Goal: Information Seeking & Learning: Compare options

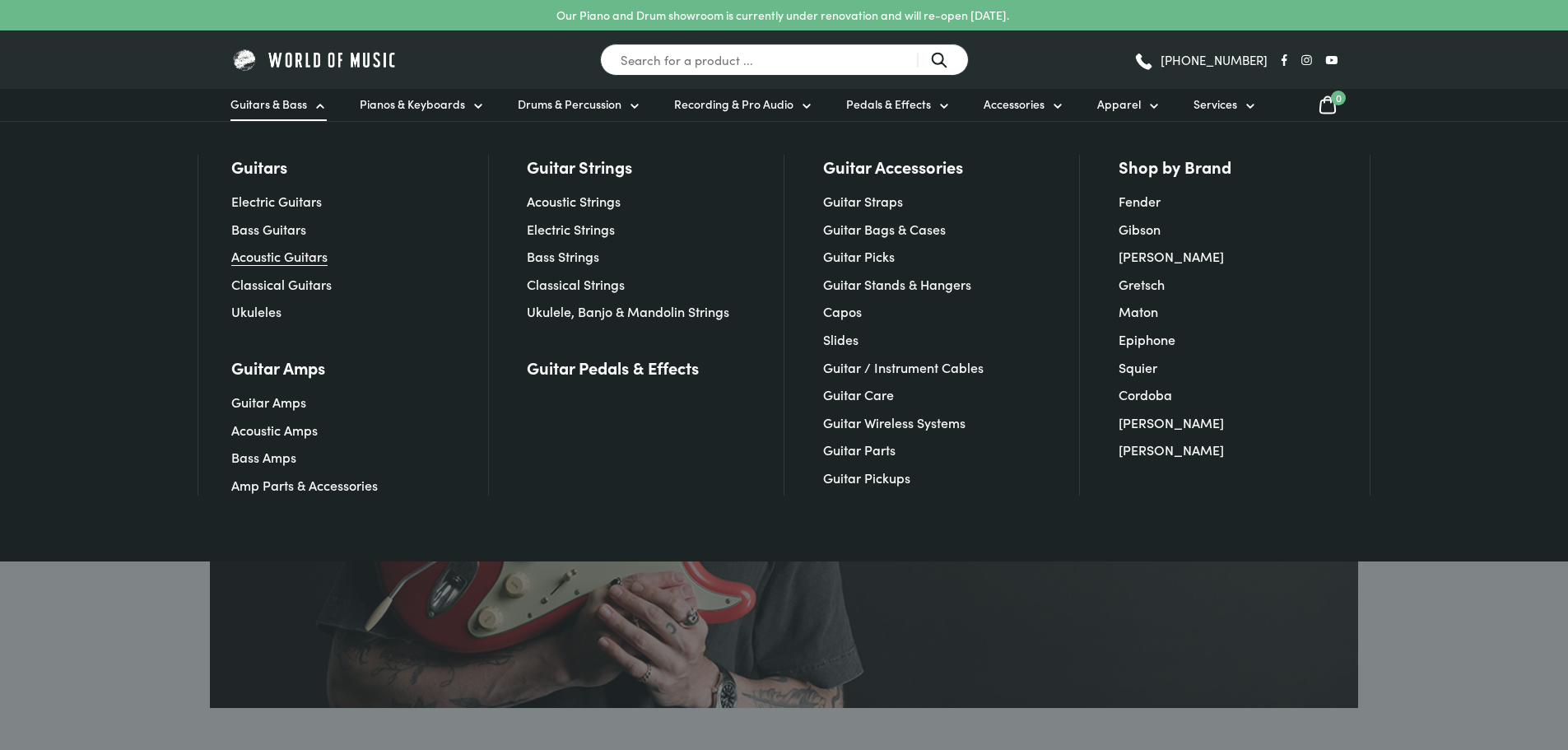
click at [268, 257] on link "Acoustic Guitars" at bounding box center [279, 256] width 97 height 18
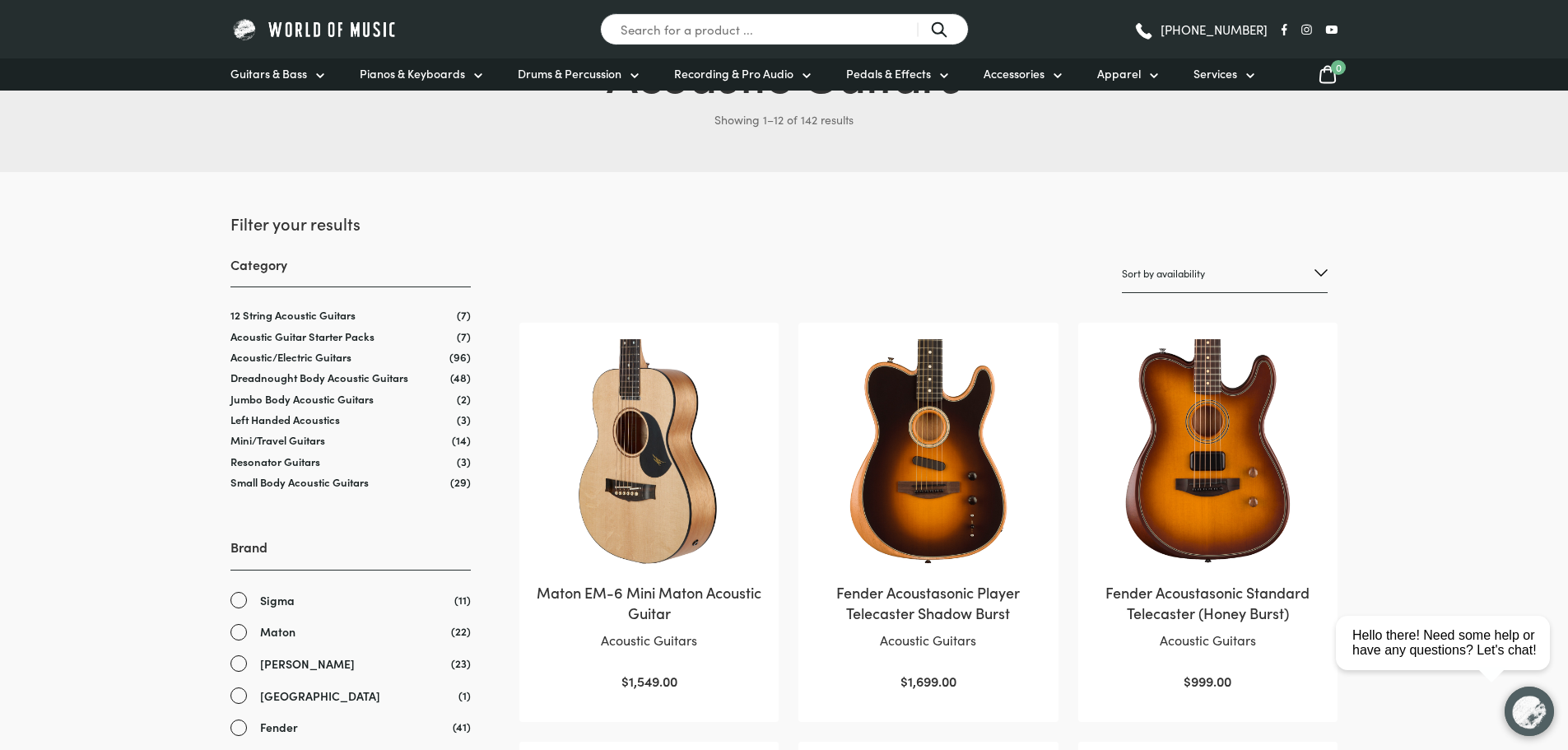
scroll to position [82, 0]
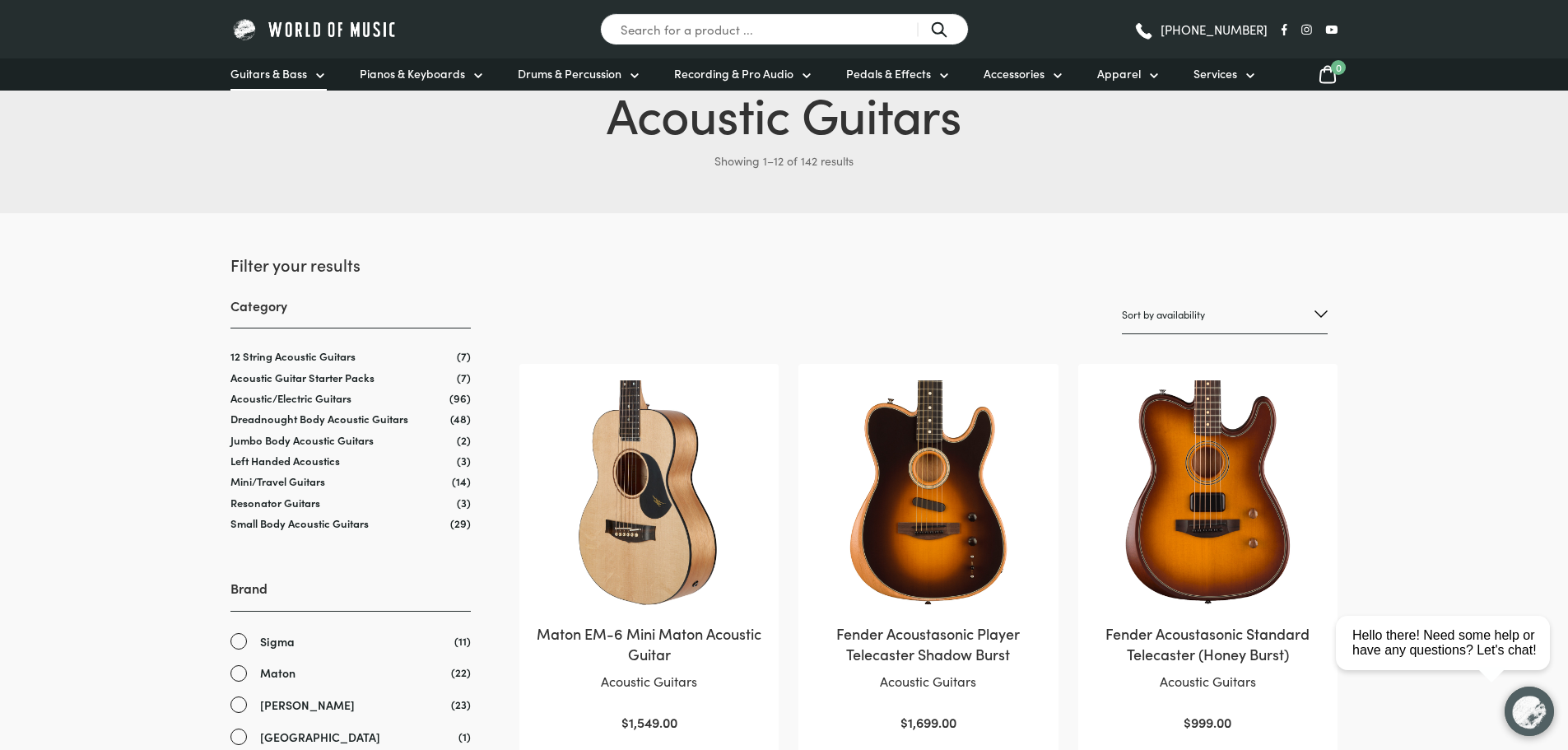
click at [281, 82] on span "Guitars & Bass" at bounding box center [268, 73] width 77 height 18
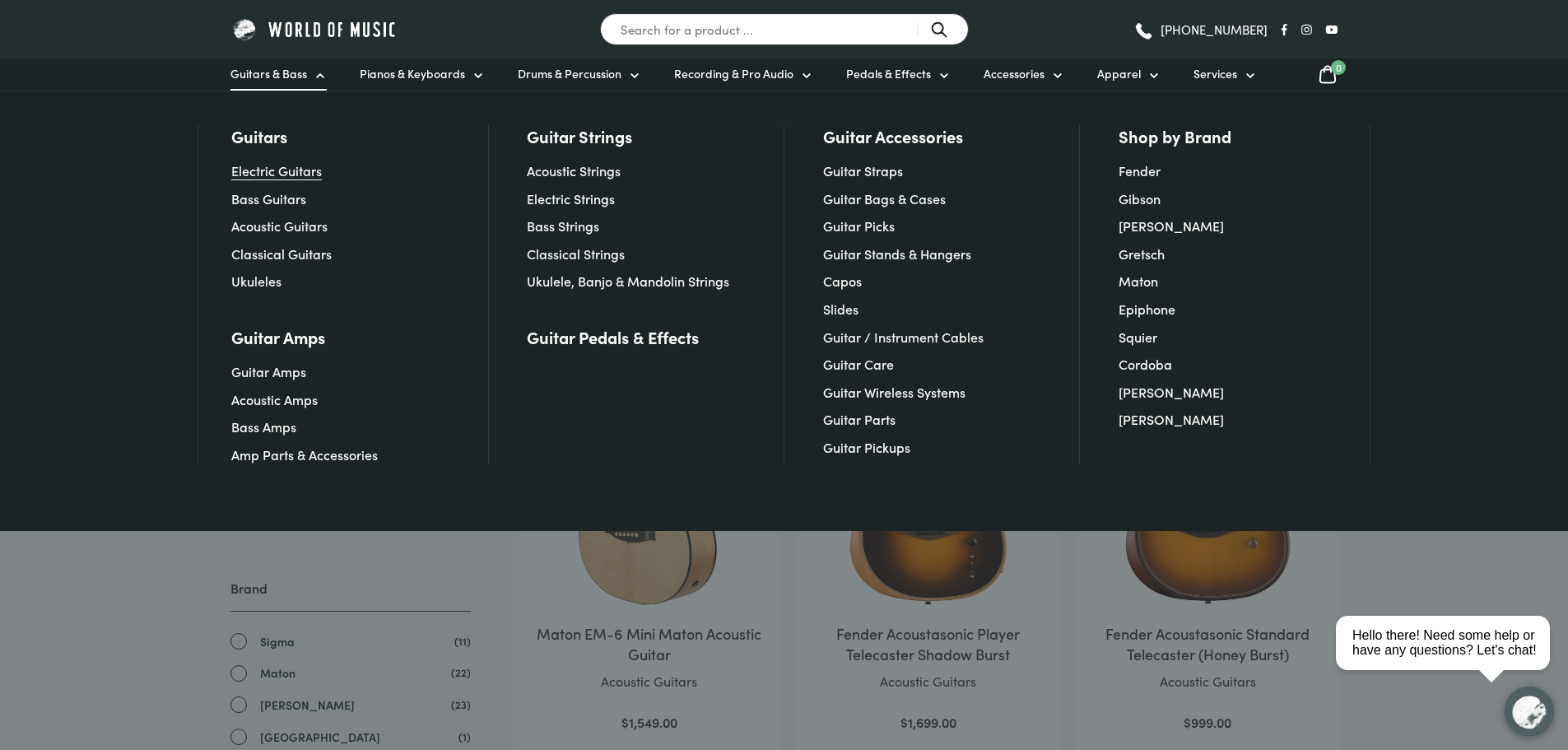
click at [278, 164] on link "Electric Guitars" at bounding box center [277, 171] width 91 height 18
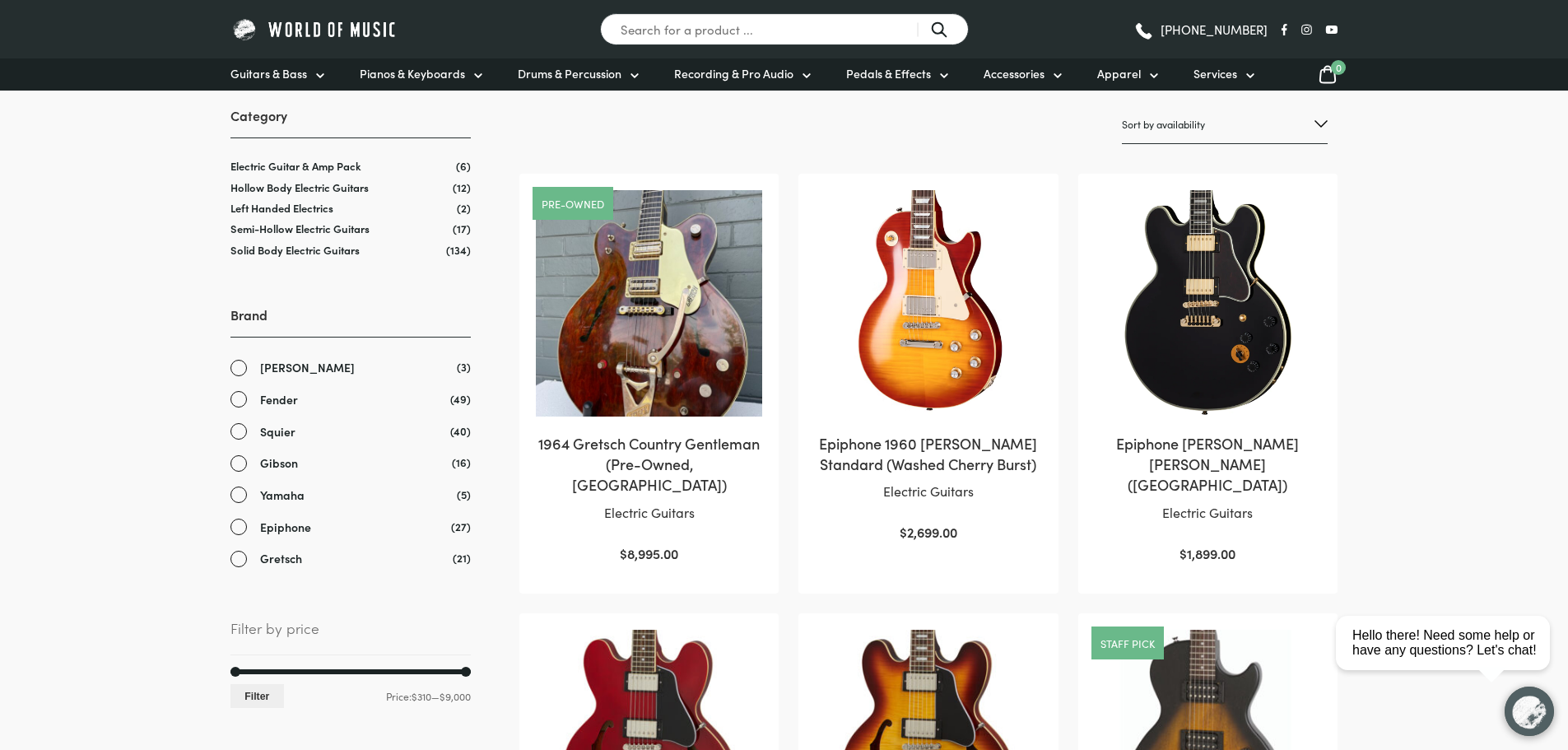
scroll to position [330, 0]
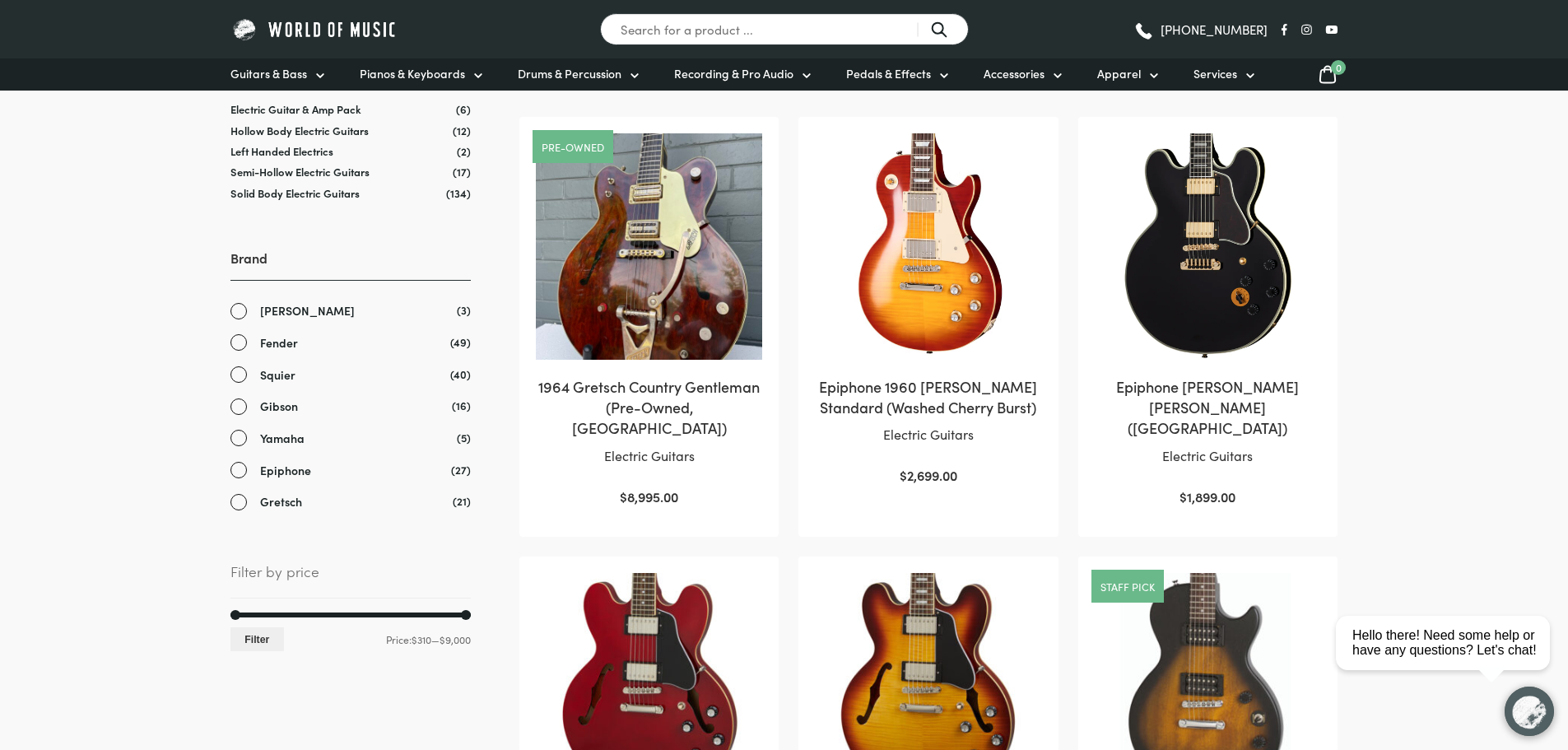
click at [237, 409] on link "Gibson" at bounding box center [351, 406] width 240 height 19
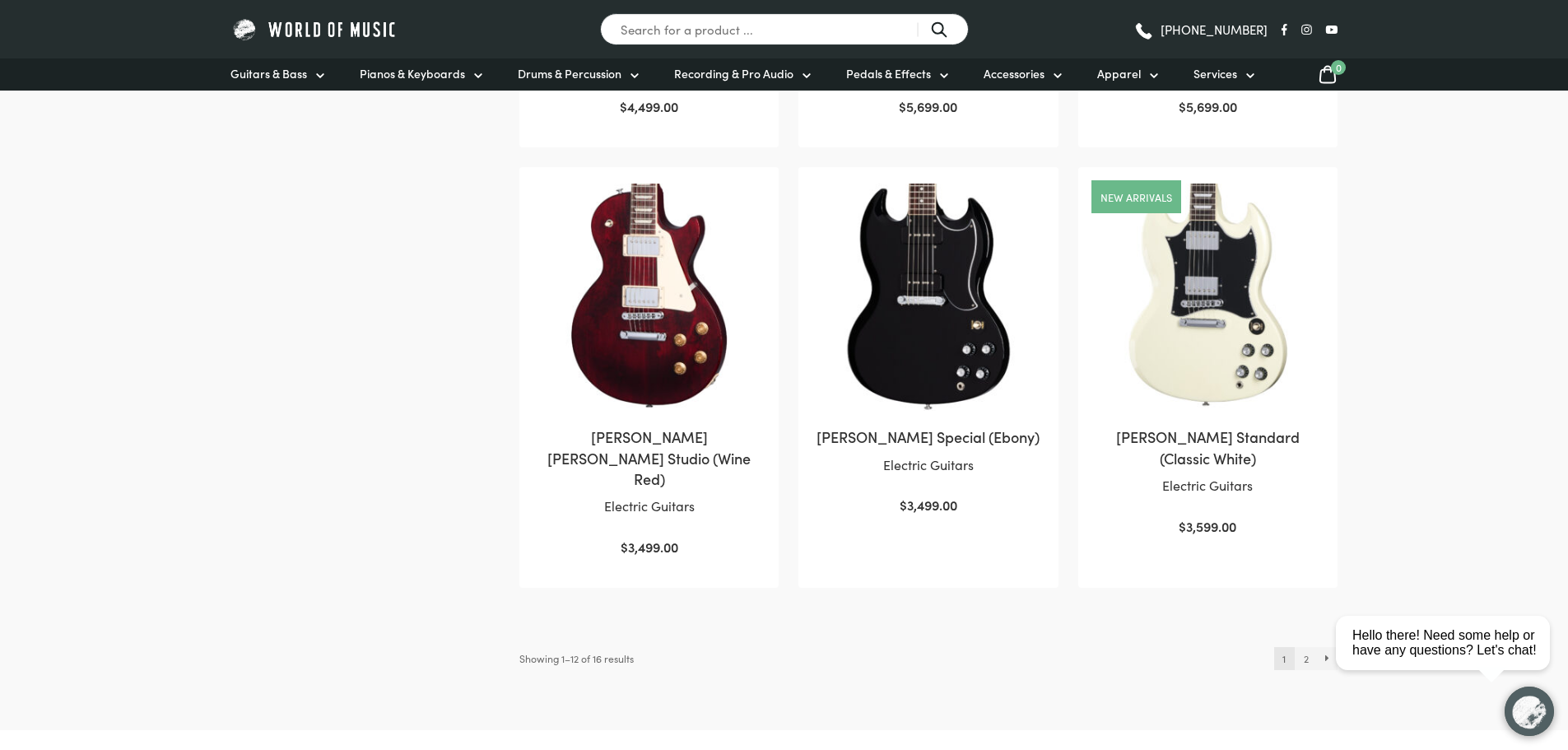
scroll to position [1646, 0]
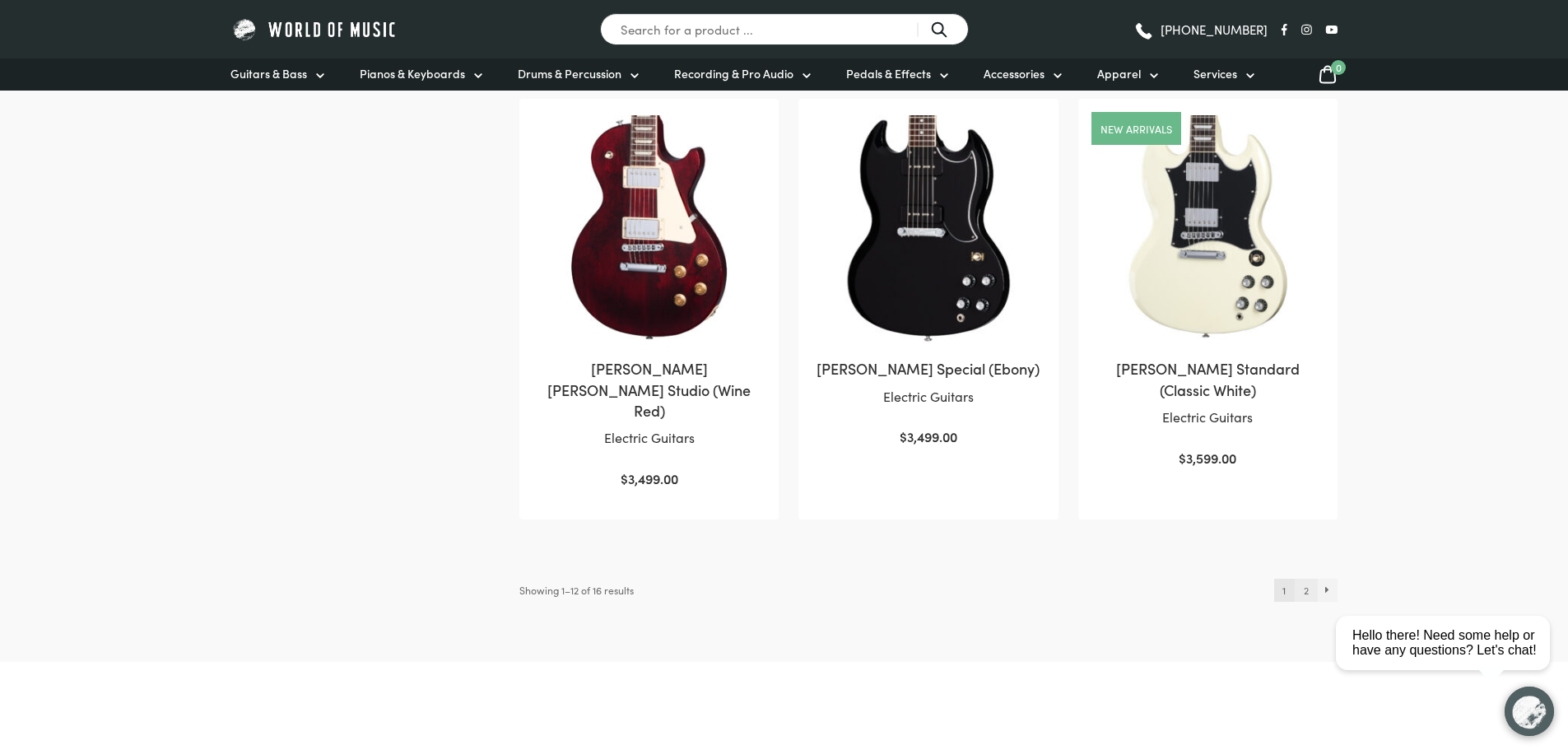
click at [1305, 578] on link "2" at bounding box center [1306, 589] width 22 height 23
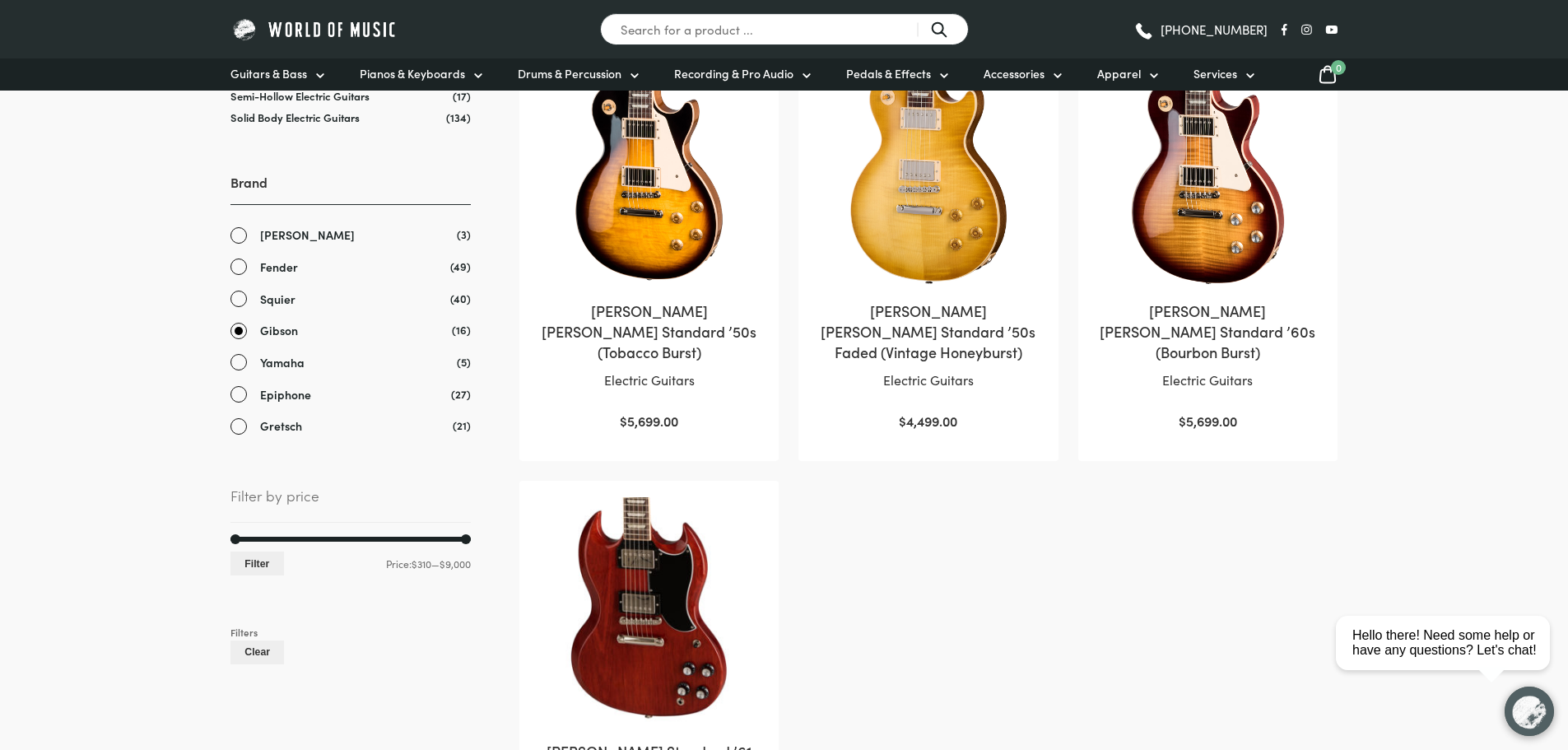
scroll to position [412, 0]
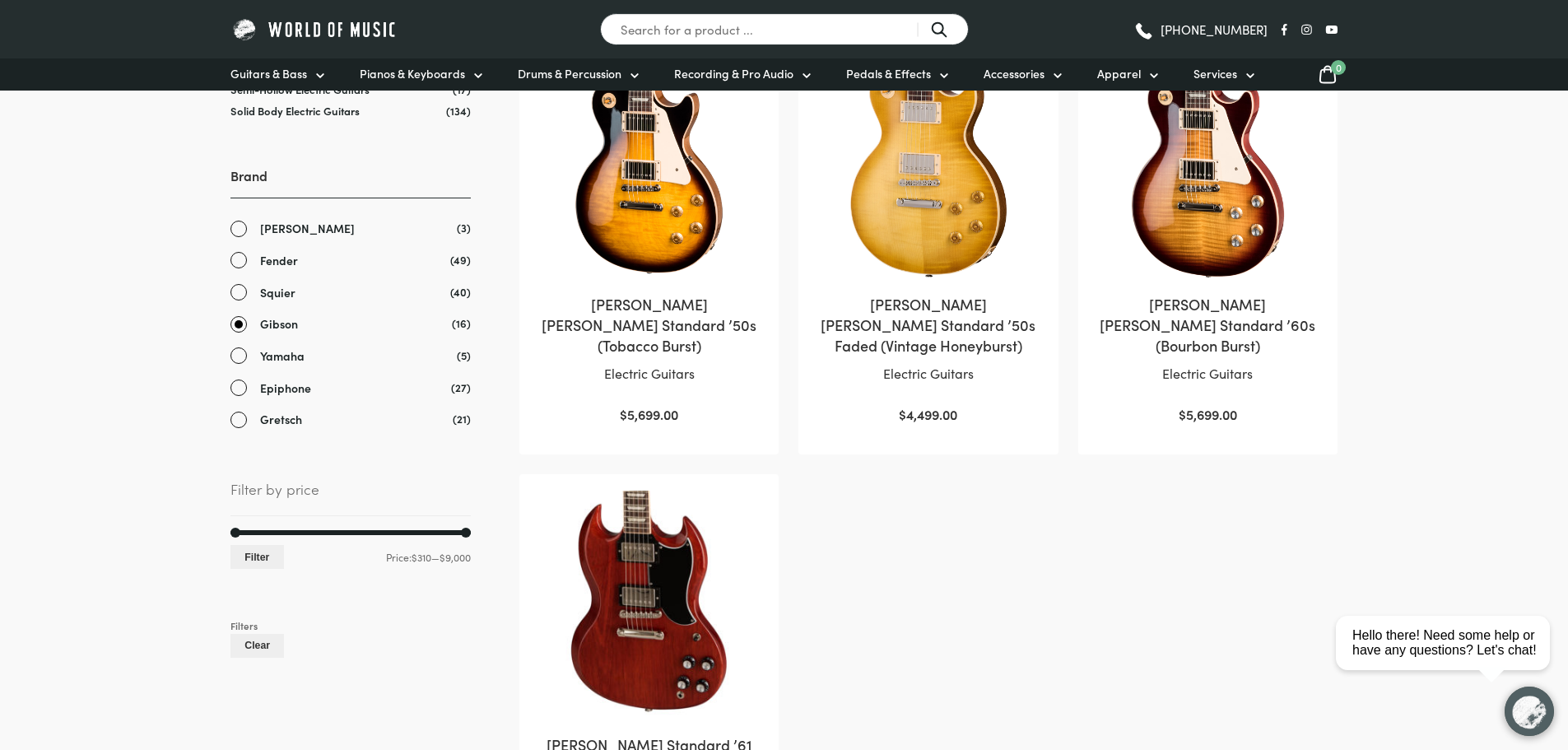
drag, startPoint x: 834, startPoint y: 12, endPoint x: 240, endPoint y: 232, distance: 633.4
click at [240, 232] on link "[PERSON_NAME]" at bounding box center [351, 228] width 240 height 19
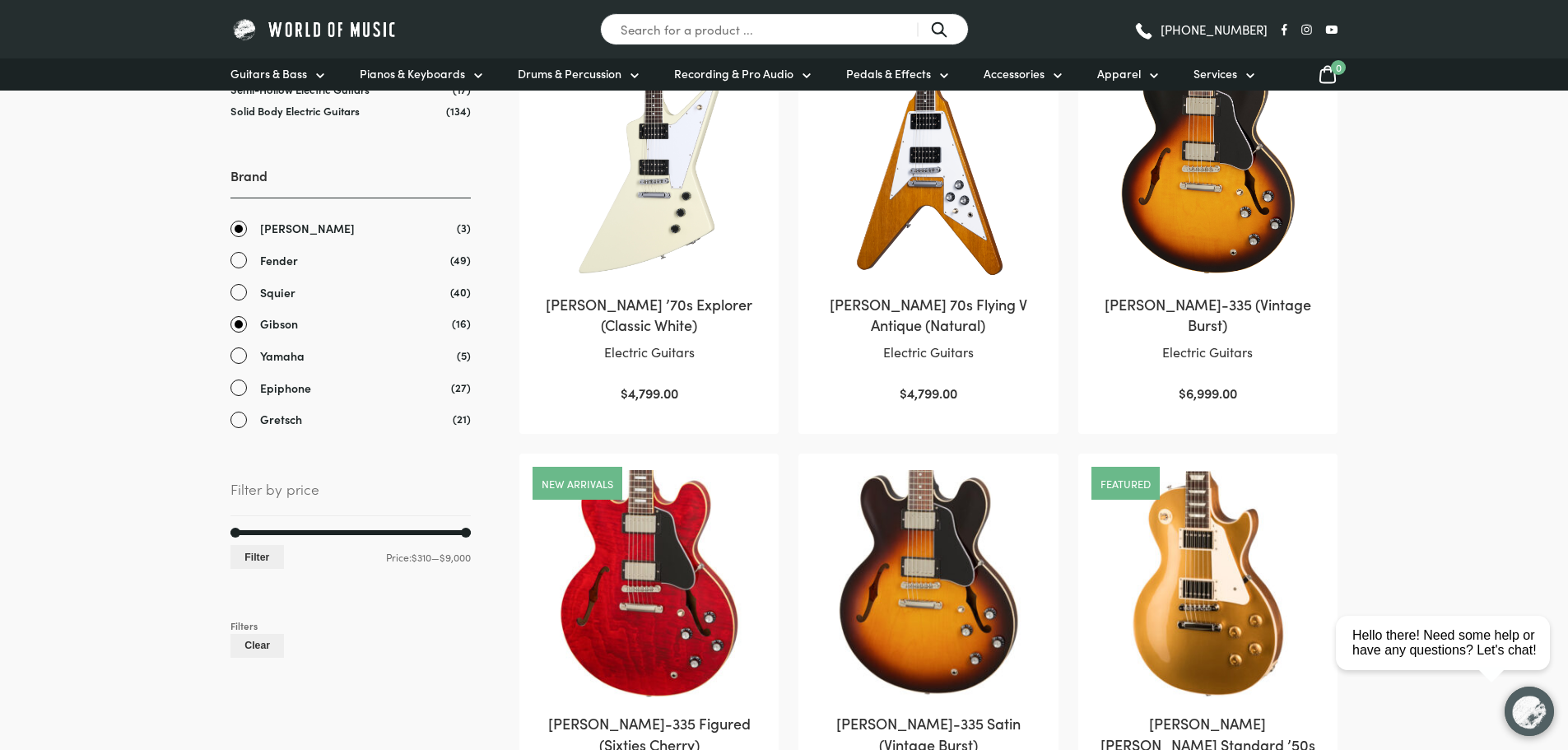
click at [240, 322] on link "Gibson" at bounding box center [351, 324] width 240 height 19
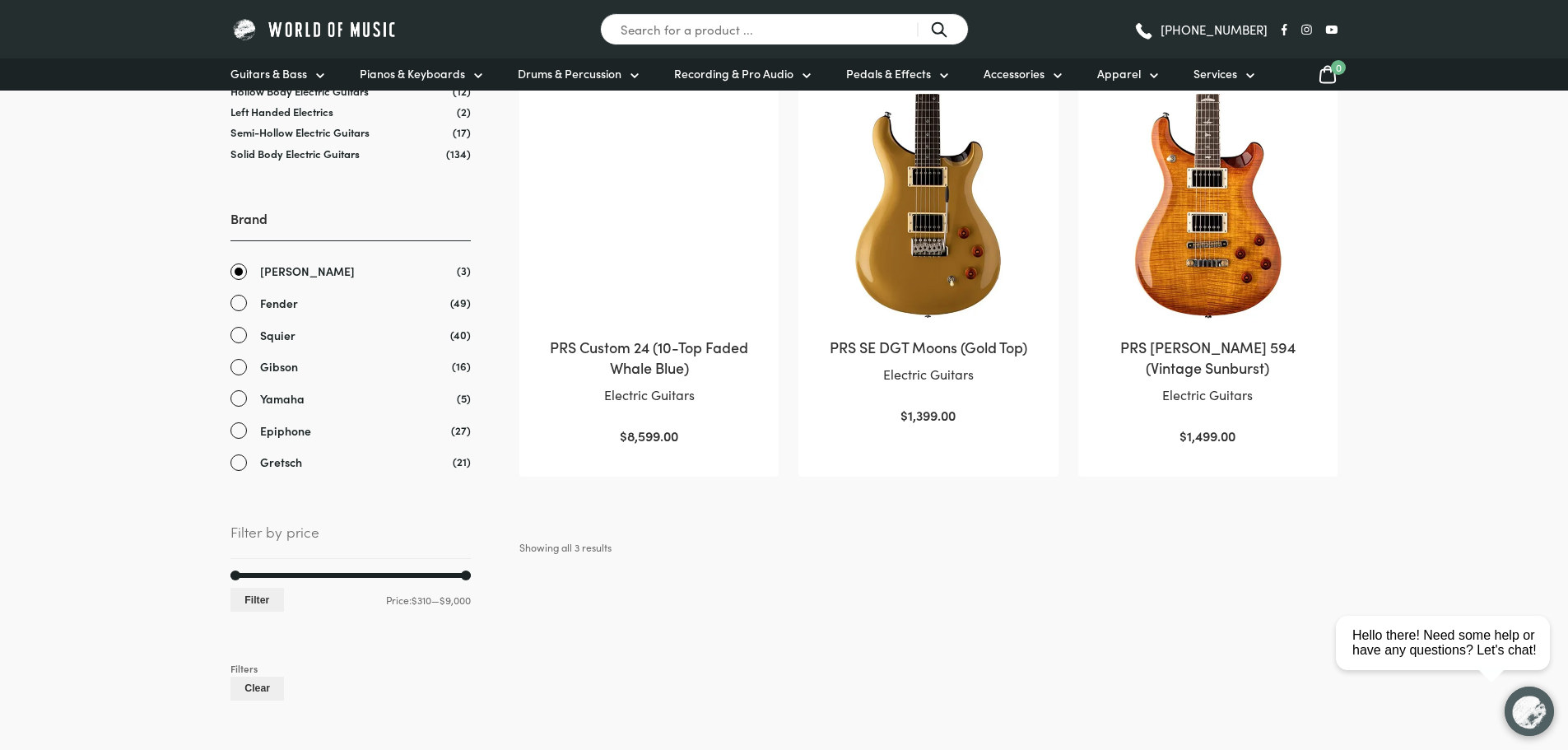
scroll to position [330, 0]
